Goal: Task Accomplishment & Management: Manage account settings

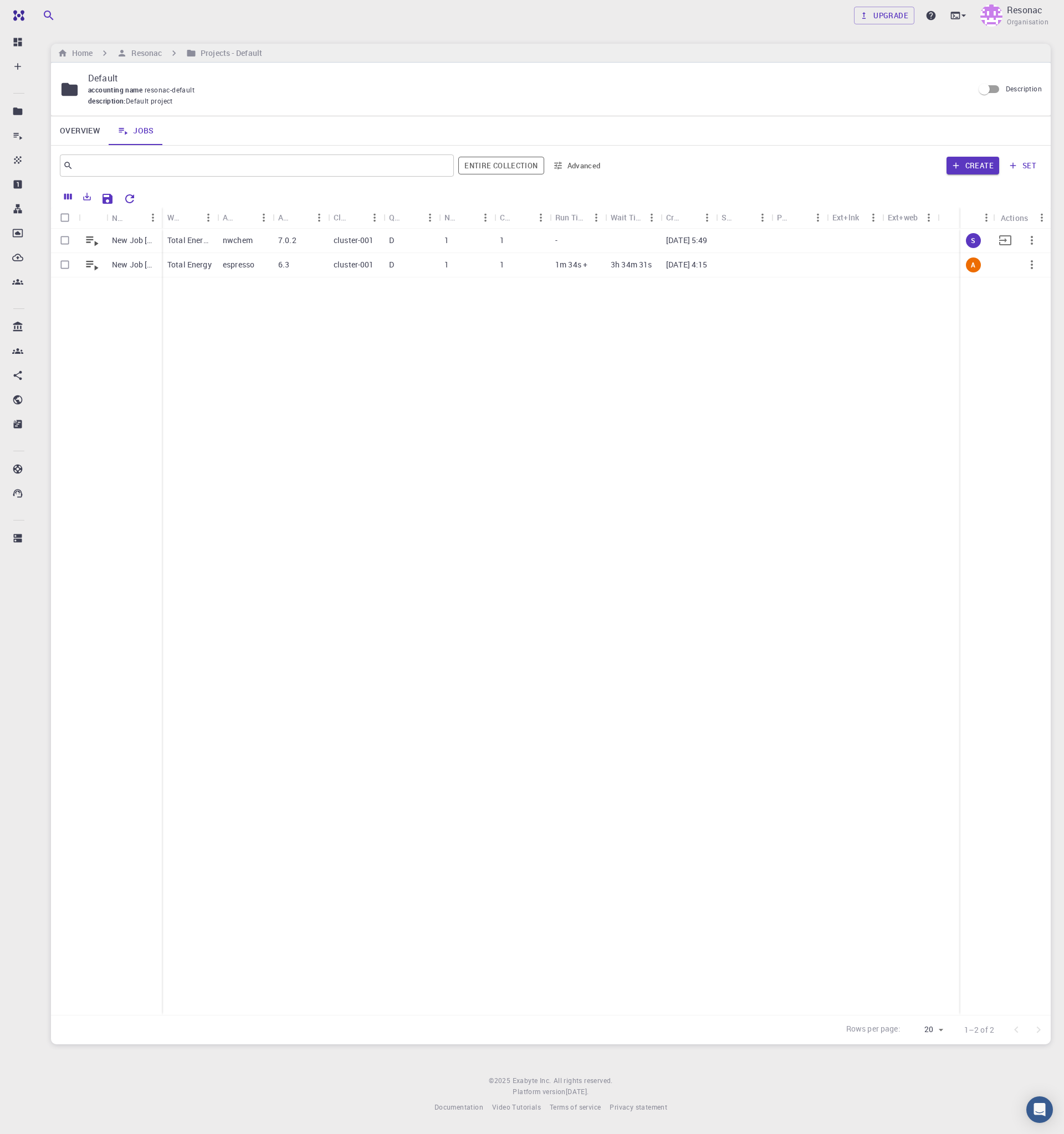
click at [126, 238] on p "New Job [DATE] 09:48 AM" at bounding box center [134, 240] width 44 height 11
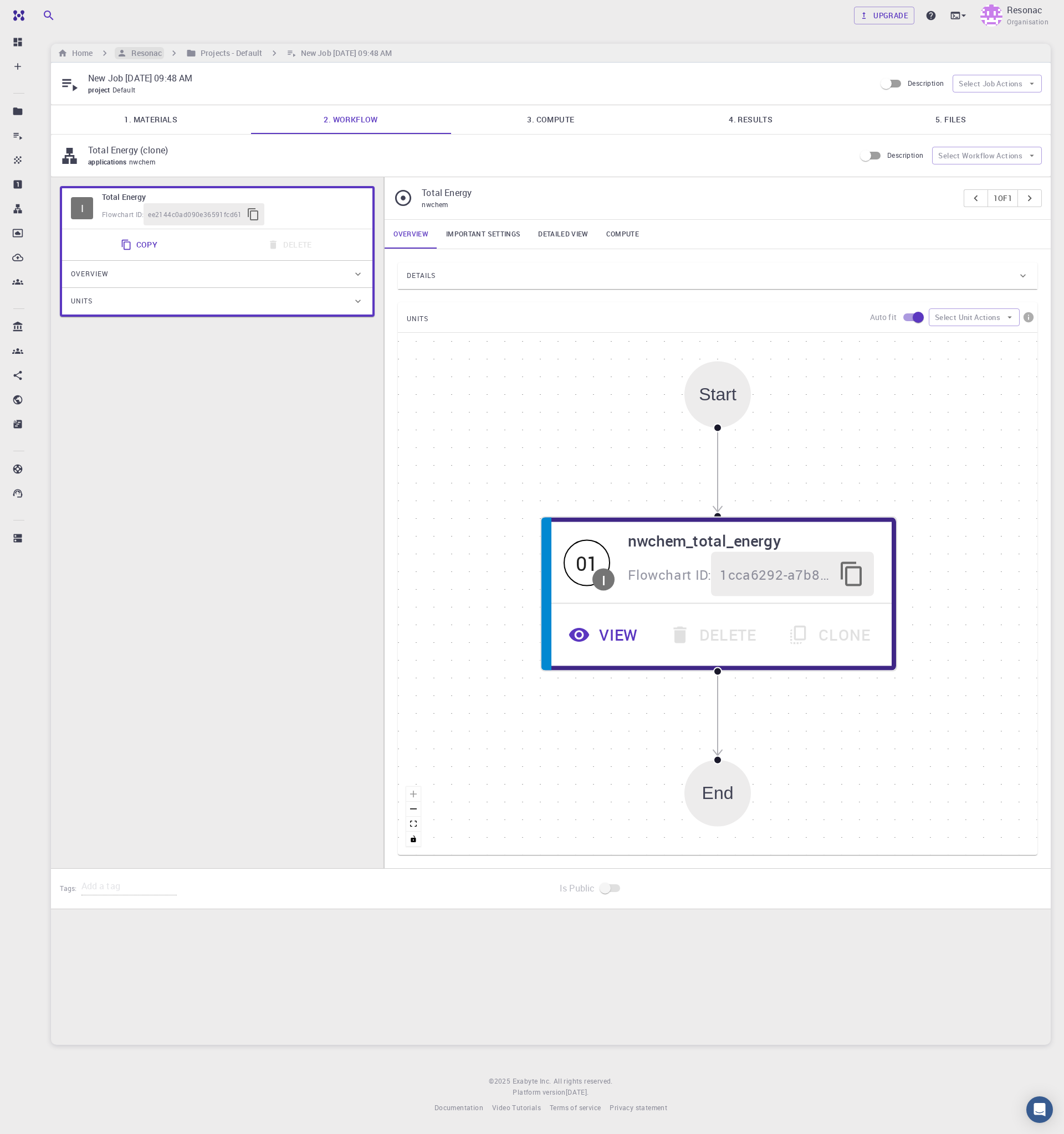
click at [152, 52] on h6 "Resonac" at bounding box center [144, 52] width 35 height 12
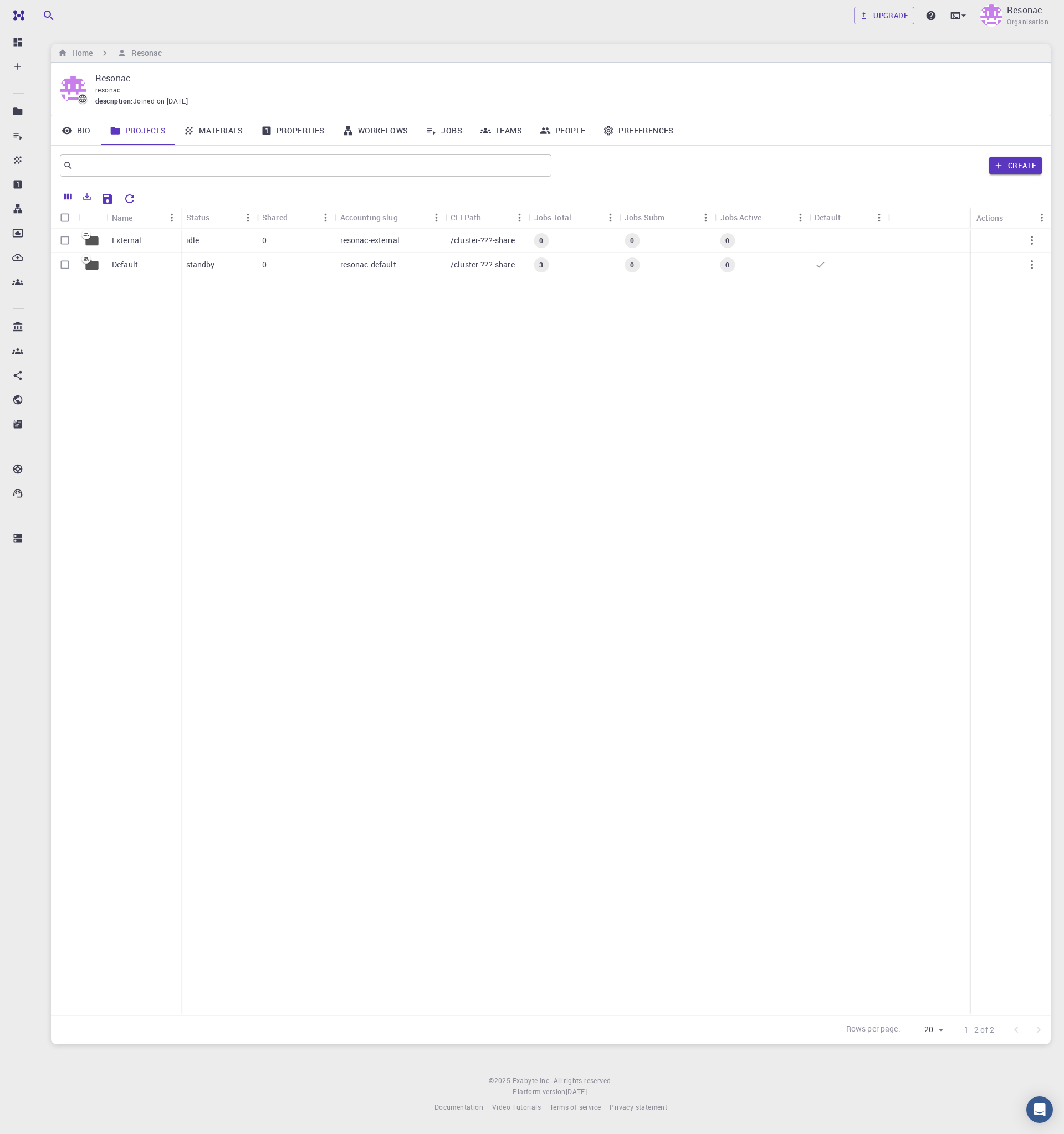
click at [445, 130] on link "Jobs" at bounding box center [444, 130] width 54 height 29
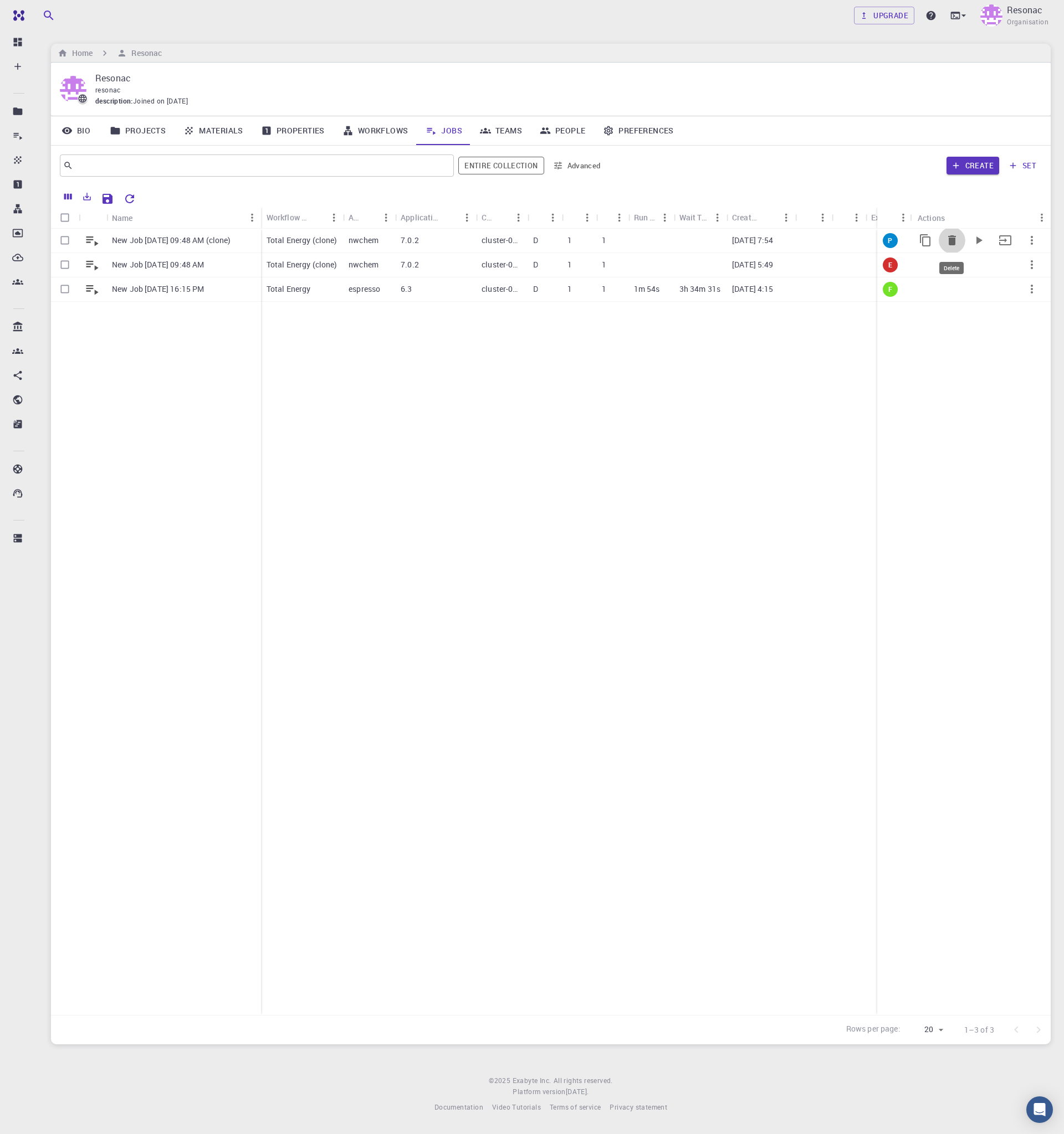
click at [954, 237] on icon "Delete" at bounding box center [952, 240] width 13 height 13
